Goal: Task Accomplishment & Management: Use online tool/utility

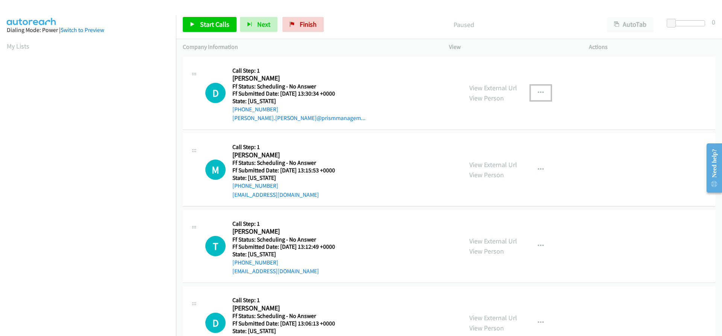
click at [537, 91] on icon "button" at bounding box center [540, 93] width 6 height 6
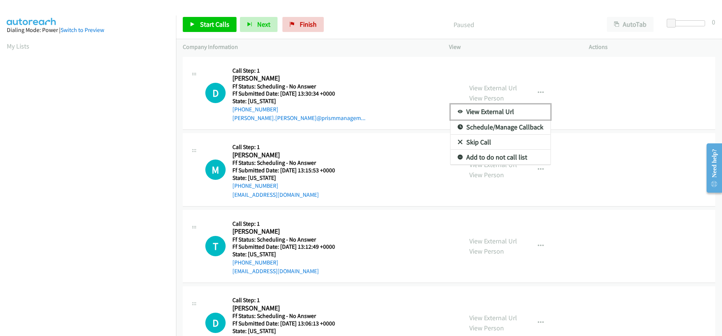
click at [515, 110] on link "View External Url" at bounding box center [500, 111] width 100 height 15
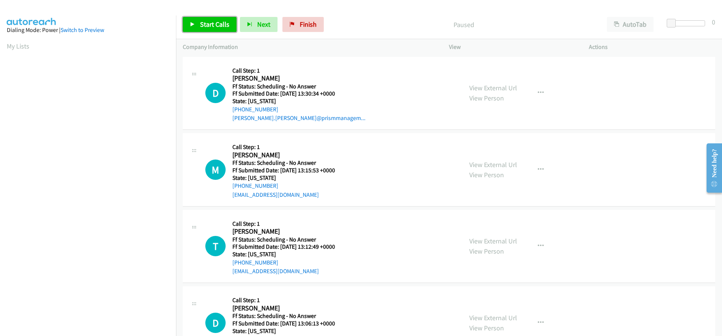
click at [190, 28] on link "Start Calls" at bounding box center [210, 24] width 54 height 15
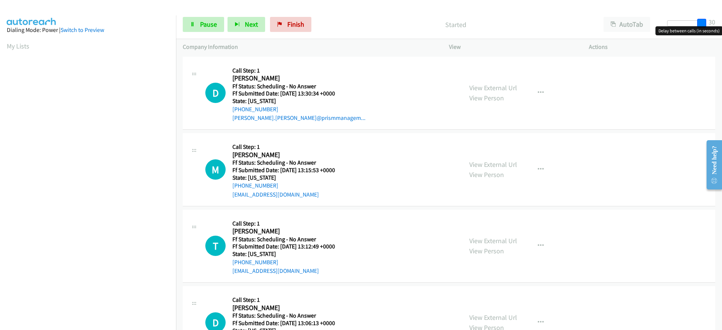
drag, startPoint x: 670, startPoint y: 21, endPoint x: 706, endPoint y: 20, distance: 35.4
click at [706, 20] on span at bounding box center [701, 23] width 9 height 9
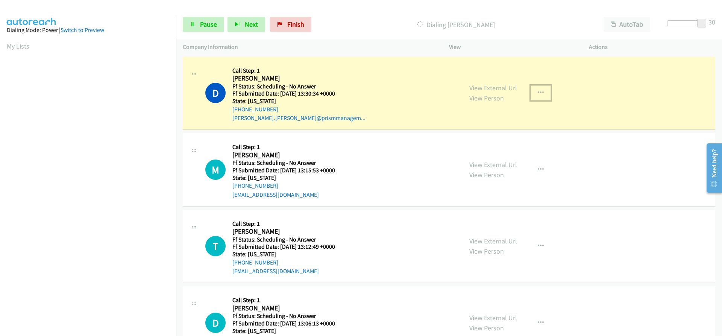
click at [537, 88] on button "button" at bounding box center [540, 92] width 20 height 15
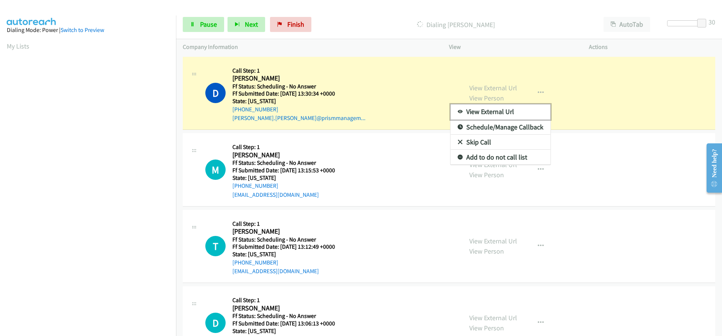
click at [537, 112] on link "View External Url" at bounding box center [500, 111] width 100 height 15
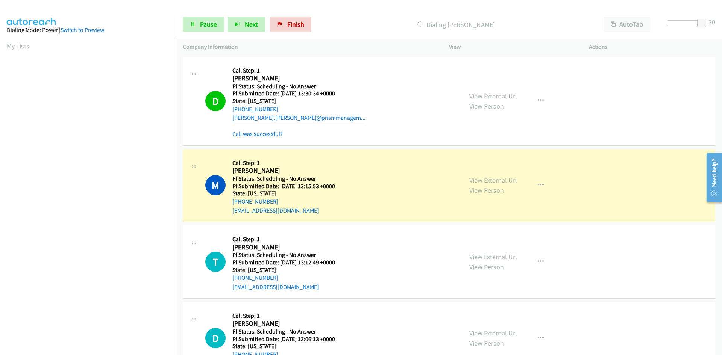
scroll to position [67, 0]
click at [537, 185] on icon "button" at bounding box center [540, 186] width 6 height 6
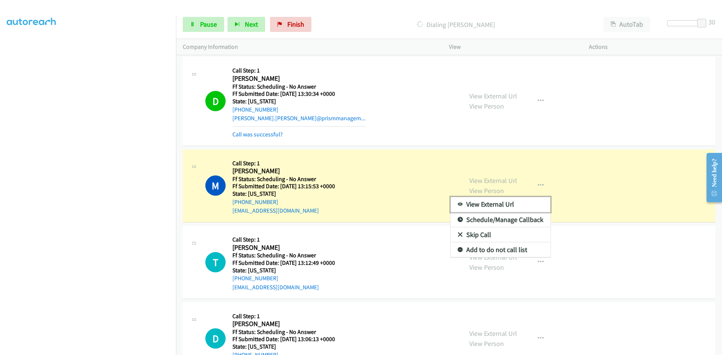
click at [496, 204] on link "View External Url" at bounding box center [500, 204] width 100 height 15
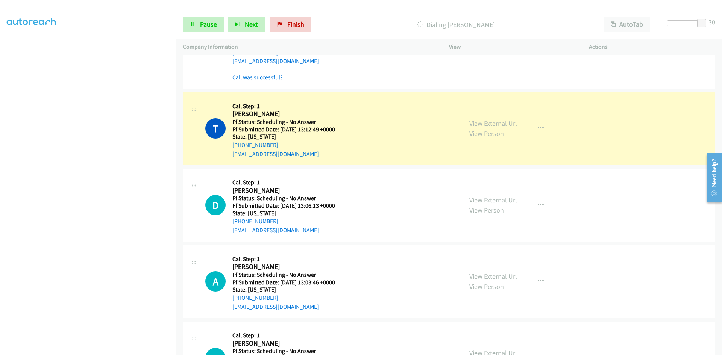
scroll to position [150, 0]
click at [538, 125] on icon "button" at bounding box center [540, 128] width 6 height 6
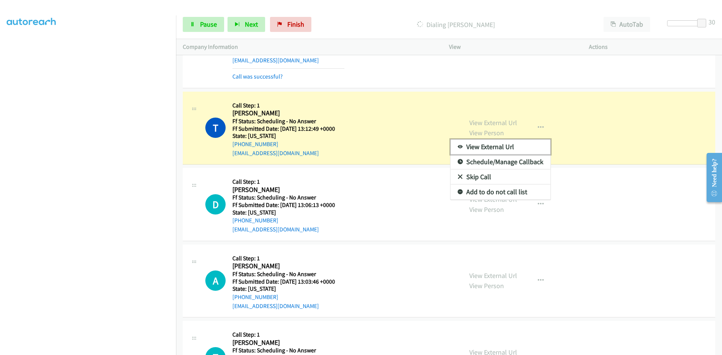
click at [498, 147] on link "View External Url" at bounding box center [500, 146] width 100 height 15
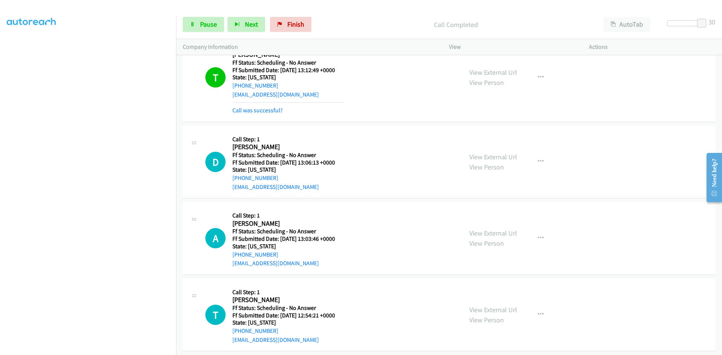
scroll to position [226, 0]
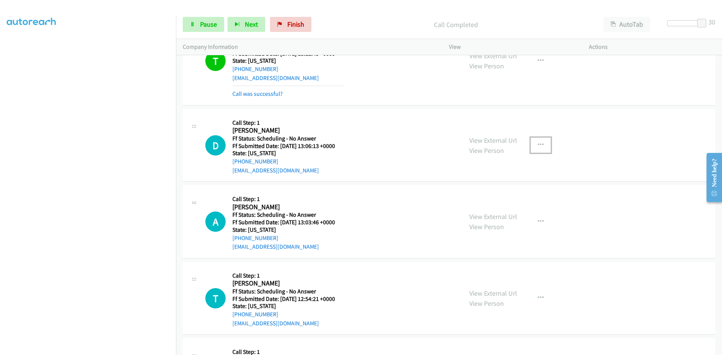
click at [537, 144] on icon "button" at bounding box center [540, 145] width 6 height 6
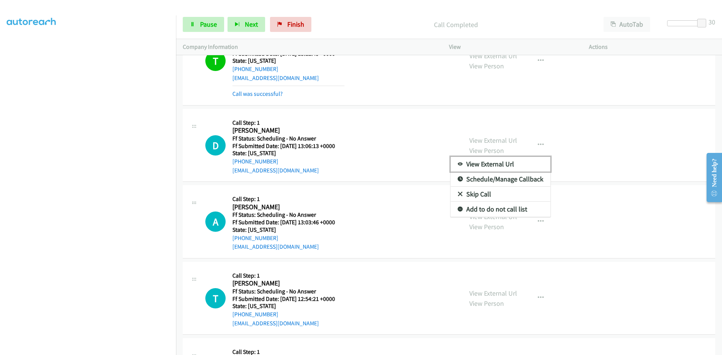
click at [524, 160] on link "View External Url" at bounding box center [500, 164] width 100 height 15
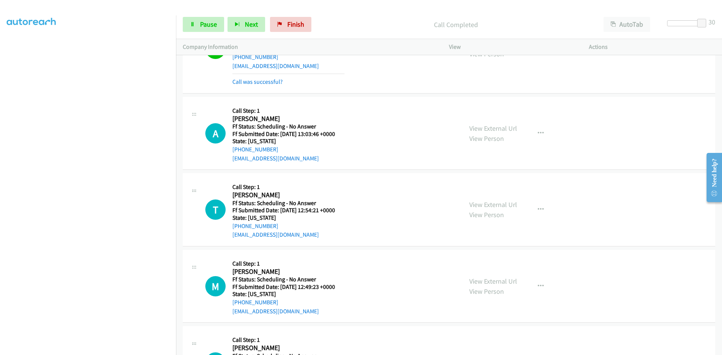
scroll to position [338, 0]
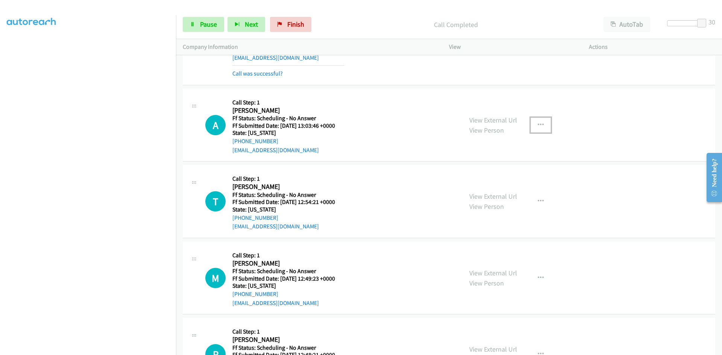
click at [541, 122] on button "button" at bounding box center [540, 125] width 20 height 15
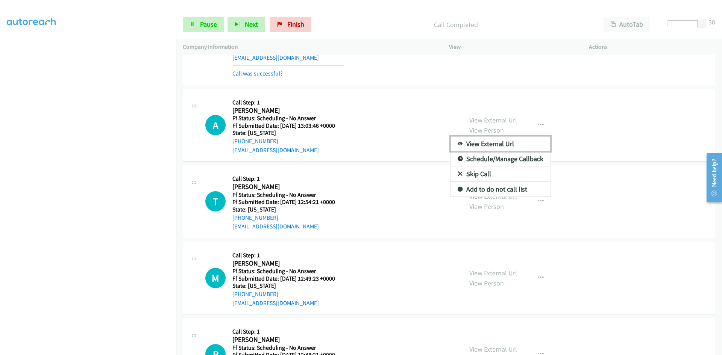
click at [510, 146] on link "View External Url" at bounding box center [500, 143] width 100 height 15
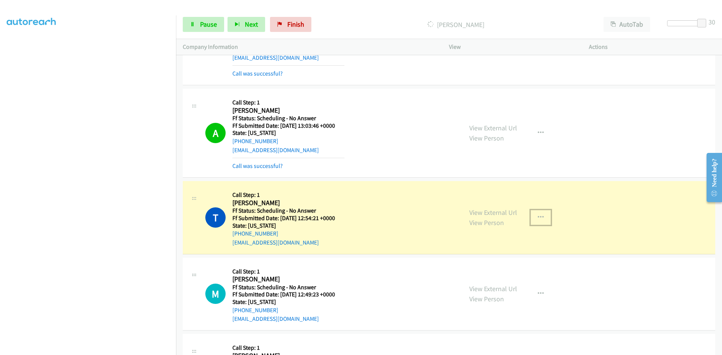
click at [537, 215] on icon "button" at bounding box center [540, 218] width 6 height 6
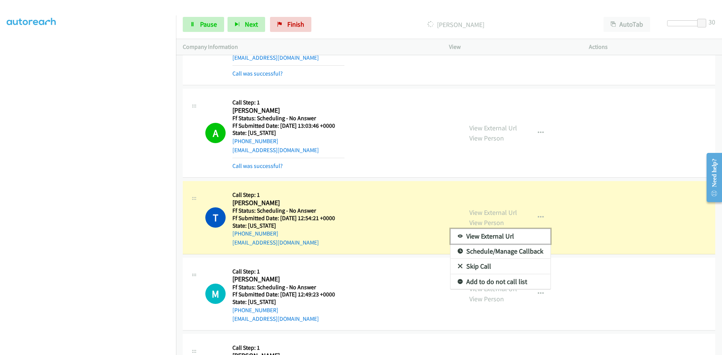
click at [529, 231] on link "View External Url" at bounding box center [500, 236] width 100 height 15
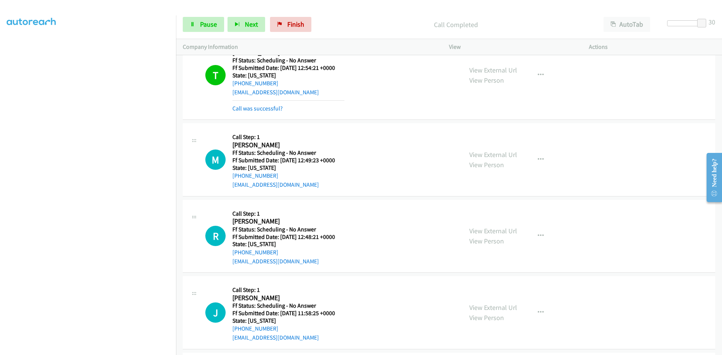
scroll to position [526, 0]
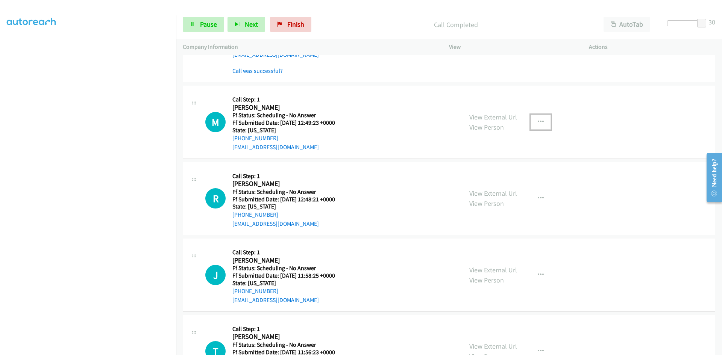
click at [542, 122] on button "button" at bounding box center [540, 122] width 20 height 15
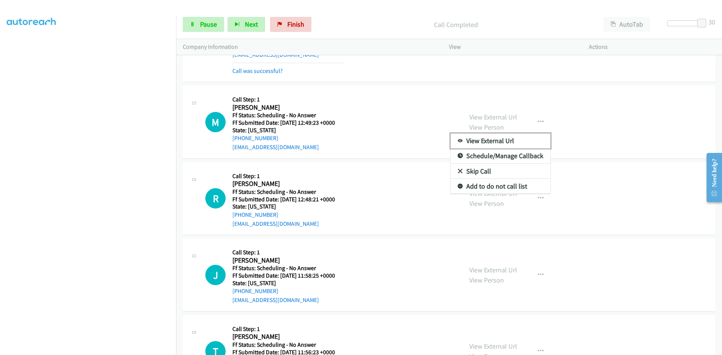
click at [506, 140] on link "View External Url" at bounding box center [500, 140] width 100 height 15
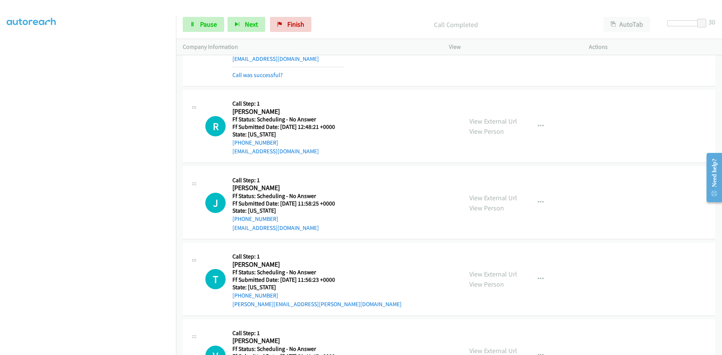
scroll to position [639, 0]
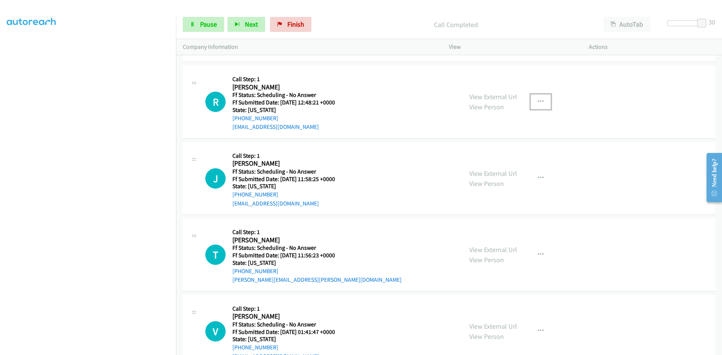
click at [540, 101] on icon "button" at bounding box center [540, 102] width 6 height 6
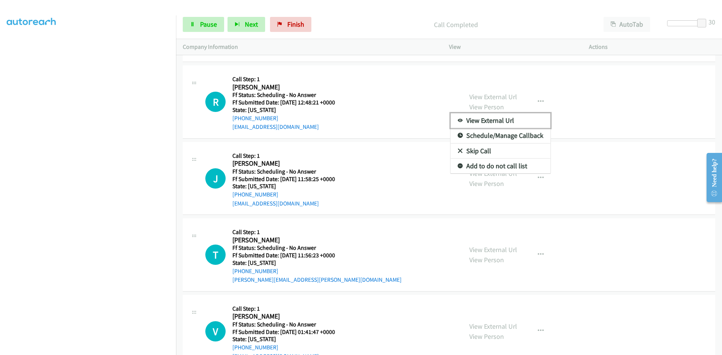
click at [495, 122] on link "View External Url" at bounding box center [500, 120] width 100 height 15
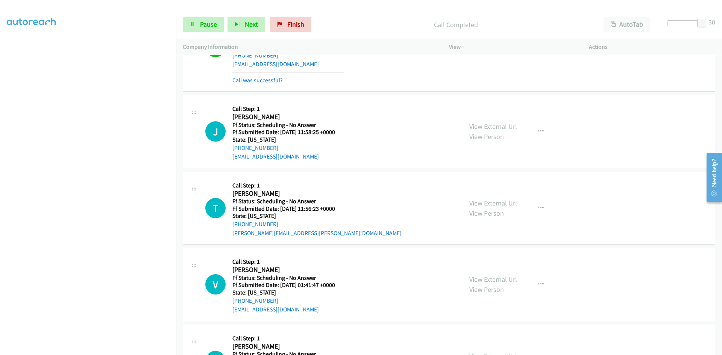
scroll to position [714, 0]
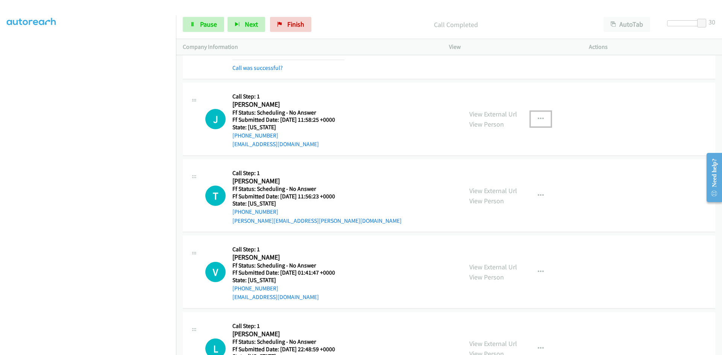
click at [543, 119] on button "button" at bounding box center [540, 119] width 20 height 15
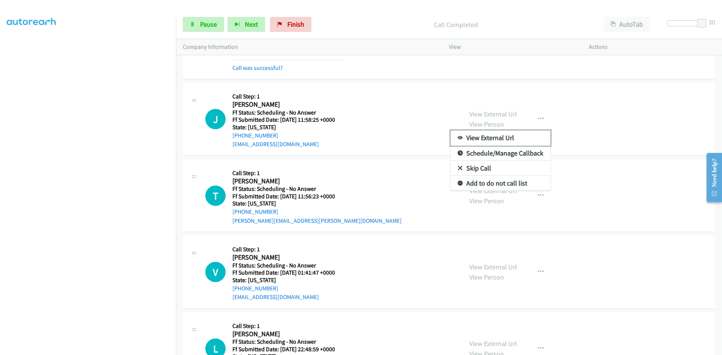
click at [508, 139] on link "View External Url" at bounding box center [500, 137] width 100 height 15
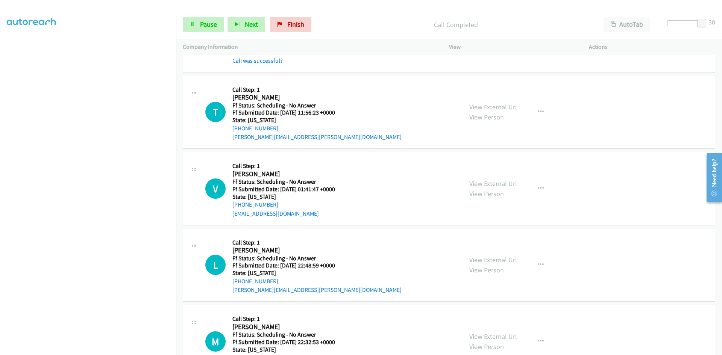
scroll to position [827, 0]
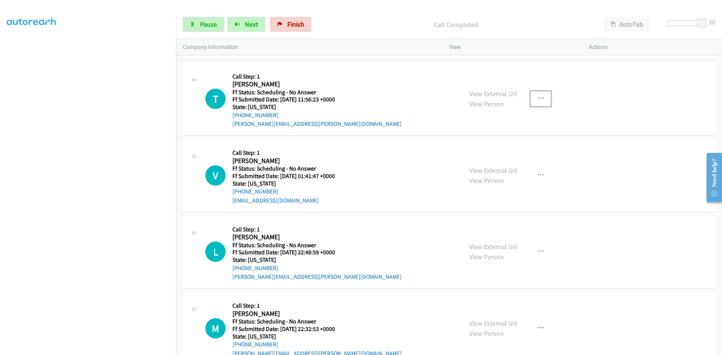
click at [537, 96] on icon "button" at bounding box center [540, 99] width 6 height 6
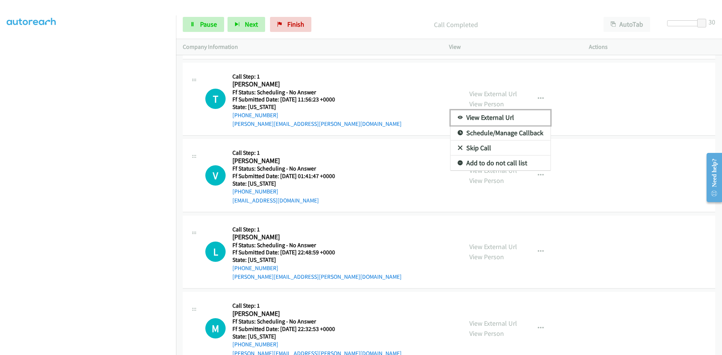
click at [484, 117] on link "View External Url" at bounding box center [500, 117] width 100 height 15
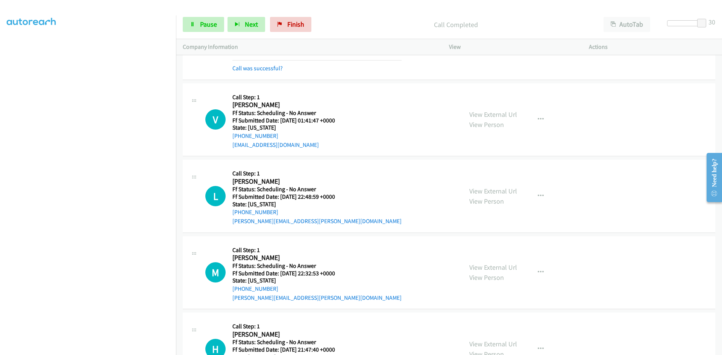
scroll to position [902, 0]
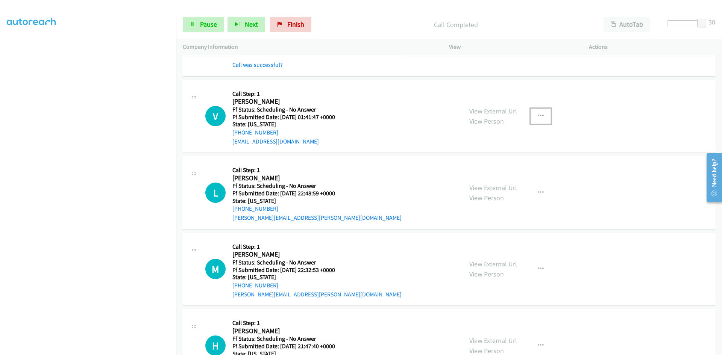
click at [533, 114] on button "button" at bounding box center [540, 116] width 20 height 15
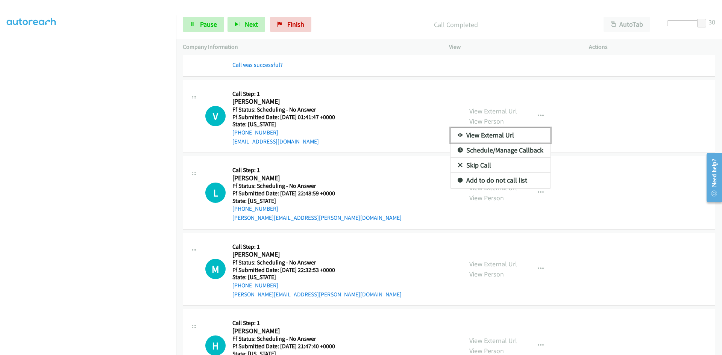
click at [537, 132] on link "View External Url" at bounding box center [500, 135] width 100 height 15
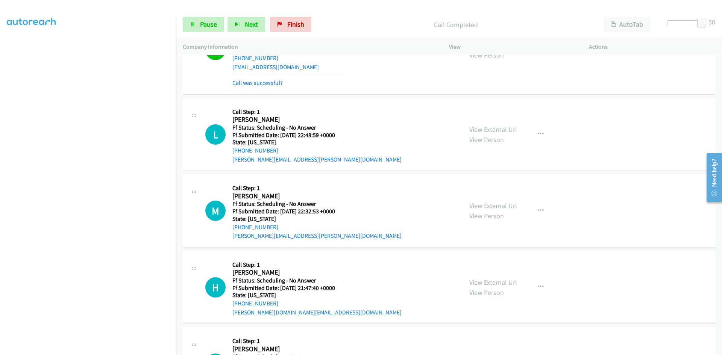
scroll to position [977, 0]
drag, startPoint x: 542, startPoint y: 132, endPoint x: 538, endPoint y: 138, distance: 7.8
click at [542, 132] on button "button" at bounding box center [540, 133] width 20 height 15
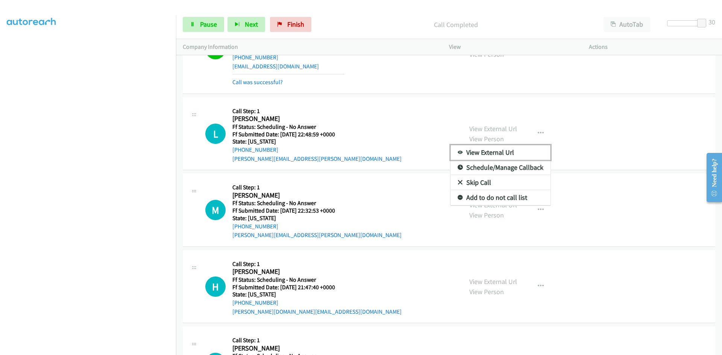
click at [513, 147] on link "View External Url" at bounding box center [500, 152] width 100 height 15
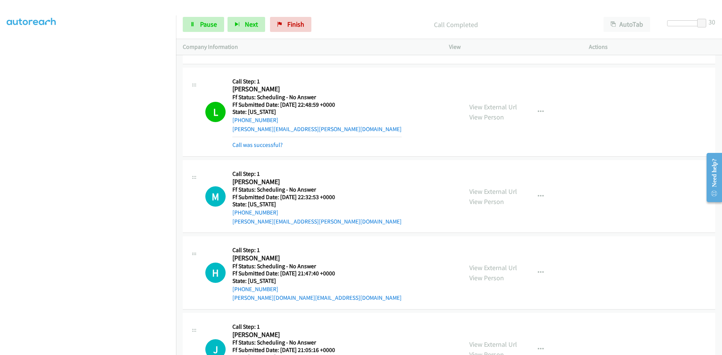
scroll to position [1052, 0]
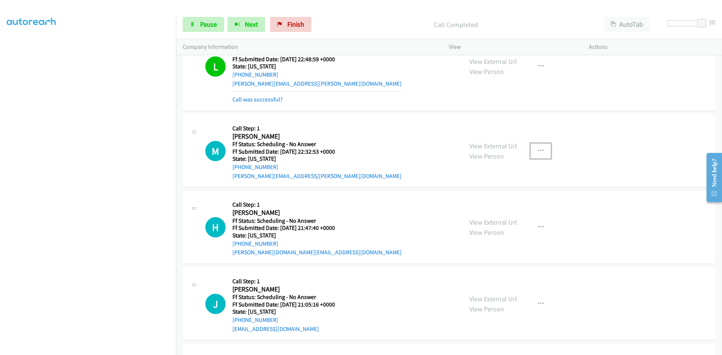
click at [538, 149] on icon "button" at bounding box center [540, 151] width 6 height 6
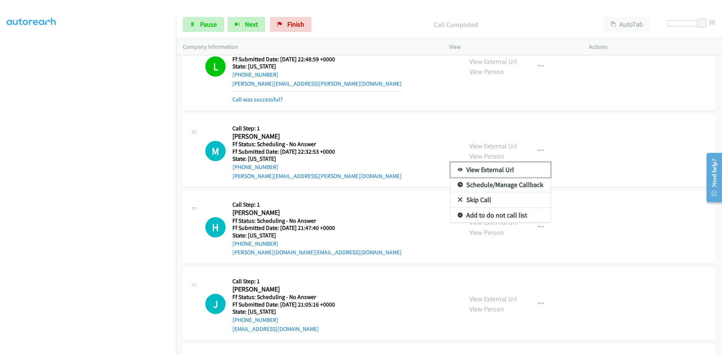
click at [493, 170] on link "View External Url" at bounding box center [500, 169] width 100 height 15
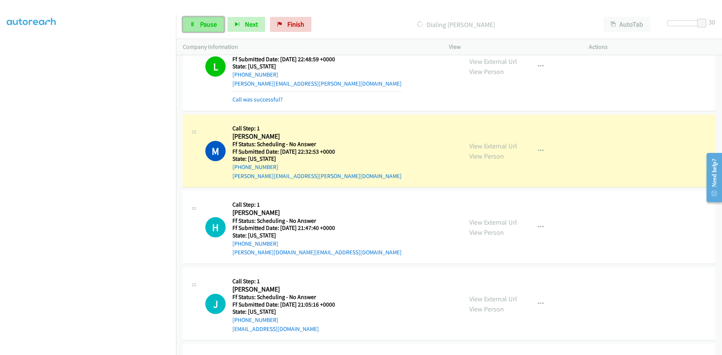
click at [204, 24] on span "Pause" at bounding box center [208, 24] width 17 height 9
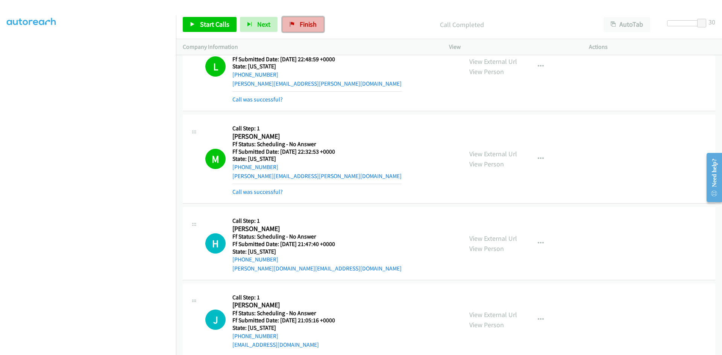
click at [300, 27] on span "Finish" at bounding box center [308, 24] width 17 height 9
